Goal: Transaction & Acquisition: Purchase product/service

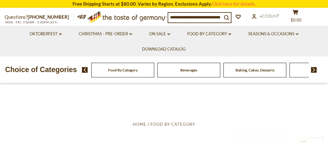
drag, startPoint x: 217, startPoint y: 118, endPoint x: 215, endPoint y: 114, distance: 4.5
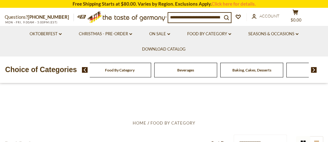
click at [116, 72] on span "Food By Category" at bounding box center [120, 70] width 30 height 5
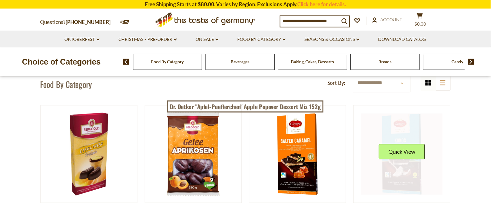
scroll to position [43, 0]
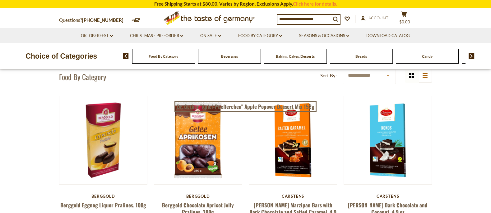
click at [327, 55] on img at bounding box center [472, 56] width 6 height 6
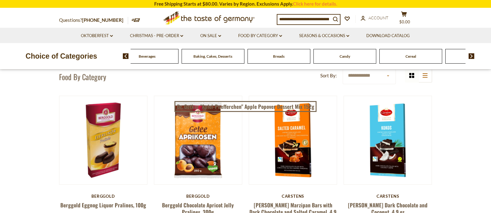
click at [327, 55] on img at bounding box center [472, 56] width 6 height 6
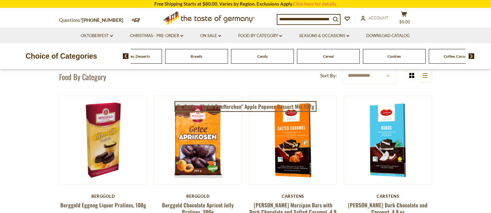
click at [327, 55] on img at bounding box center [472, 56] width 6 height 6
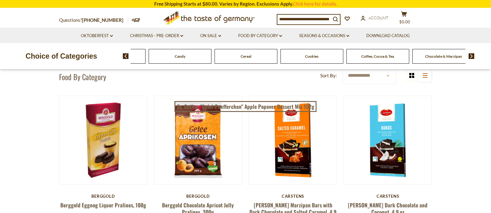
click at [327, 55] on img at bounding box center [472, 56] width 6 height 6
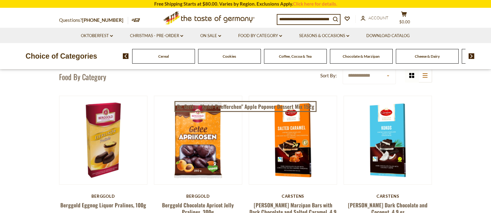
click at [327, 55] on img at bounding box center [472, 56] width 6 height 6
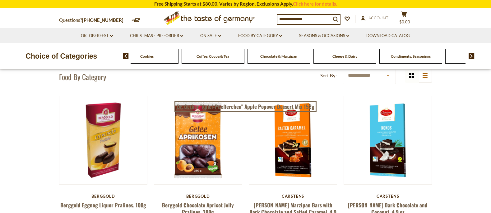
click at [327, 55] on img at bounding box center [472, 56] width 6 height 6
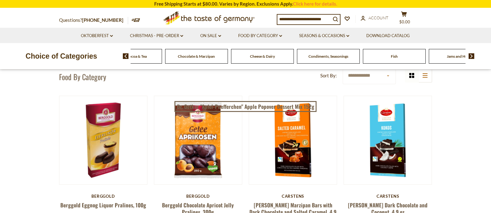
click at [327, 55] on img at bounding box center [472, 56] width 6 height 6
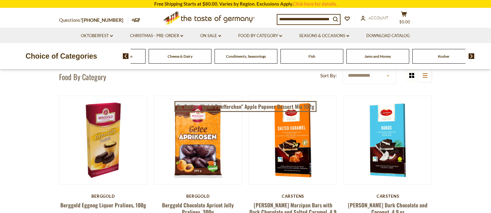
click at [287, 17] on input at bounding box center [305, 19] width 54 height 9
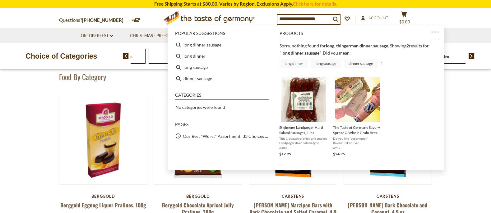
type input "**********"
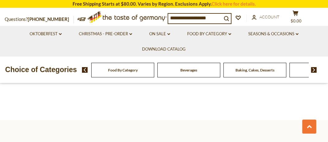
scroll to position [419, 0]
drag, startPoint x: 194, startPoint y: 18, endPoint x: 131, endPoint y: 18, distance: 63.5
click at [131, 18] on div "**********" at bounding box center [164, 16] width 328 height 17
type input "*******"
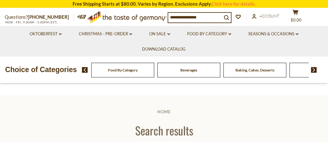
type input "*******"
drag, startPoint x: 236, startPoint y: 102, endPoint x: 235, endPoint y: 106, distance: 4.0
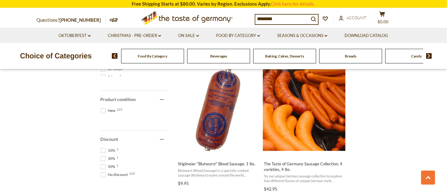
scroll to position [395, 0]
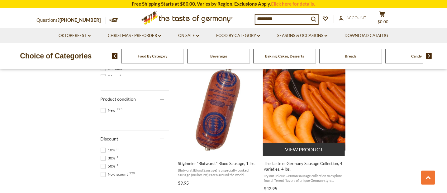
click at [323, 116] on img "The Taste of Germany Sausage Collection, 4 varieties, 4 lbs." at bounding box center [304, 109] width 82 height 82
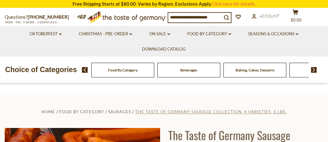
drag, startPoint x: 248, startPoint y: 108, endPoint x: 245, endPoint y: 112, distance: 4.9
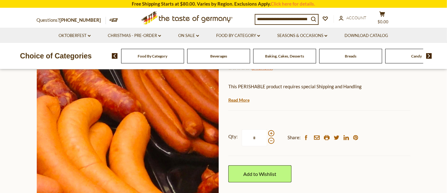
scroll to position [75, 0]
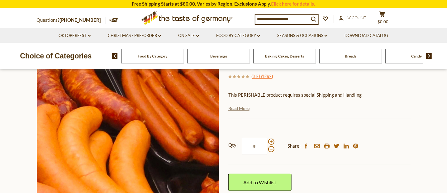
click at [243, 107] on link "Read More" at bounding box center [238, 109] width 21 height 6
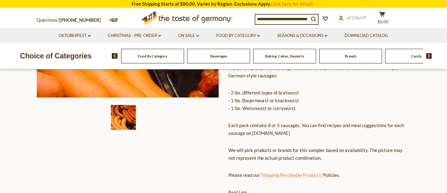
scroll to position [188, 0]
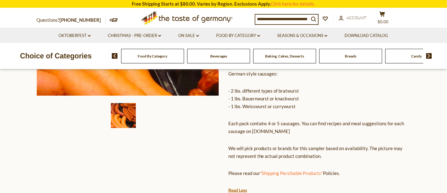
click at [242, 98] on p "- 2 lbs. different types of bratwurst - 1 lbs. Bauernwurst or knackwurst - 1 lb…" at bounding box center [319, 98] width 182 height 23
drag, startPoint x: 274, startPoint y: 96, endPoint x: 310, endPoint y: 97, distance: 35.8
click at [314, 97] on p "- 2 lbs. different types of bratwurst - 1 lbs. Bauernwurst or knackwurst - 1 lb…" at bounding box center [319, 98] width 182 height 23
copy p "knackwurst"
